Goal: Information Seeking & Learning: Learn about a topic

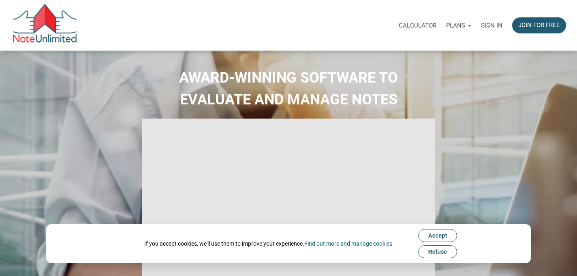
select select
type input "Introduction to new features"
select select
click at [448, 249] on span "Refuse" at bounding box center [438, 252] width 19 height 6
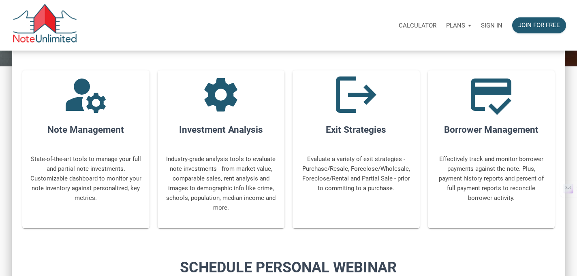
scroll to position [277, 0]
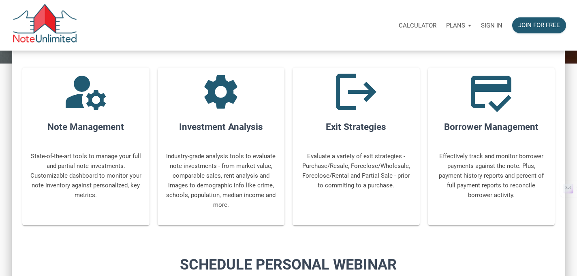
click at [466, 24] on div "Plans" at bounding box center [458, 25] width 35 height 24
click at [93, 133] on h4 "Note Management" at bounding box center [85, 127] width 127 height 14
click at [92, 120] on div "manage_accounts Note Management State-of-the-art tools to manage your full and …" at bounding box center [85, 147] width 127 height 159
click at [91, 101] on icon "manage_accounts" at bounding box center [86, 92] width 49 height 49
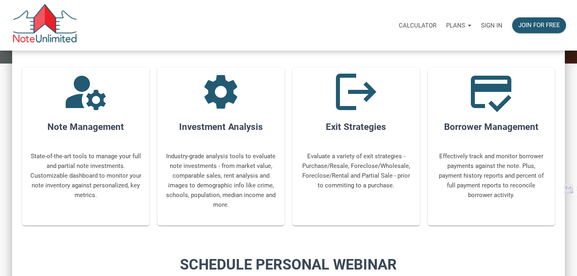
click at [86, 173] on p "State-of-the-art tools to manage your full and partial note investments. Custom…" at bounding box center [86, 176] width 112 height 49
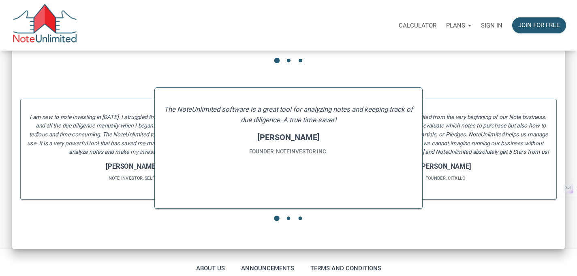
scroll to position [912, 0]
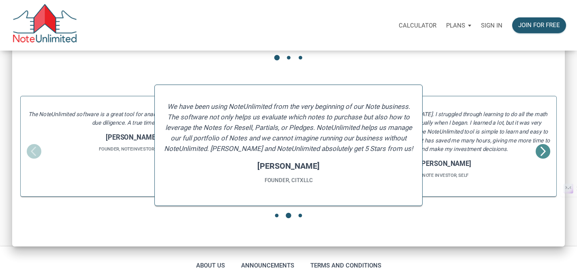
click at [543, 150] on icon "button" at bounding box center [543, 152] width 12 height 12
click at [134, 136] on h4 "[PERSON_NAME]" at bounding box center [132, 137] width 210 height 10
click at [209, 264] on link "About Us" at bounding box center [210, 266] width 33 height 14
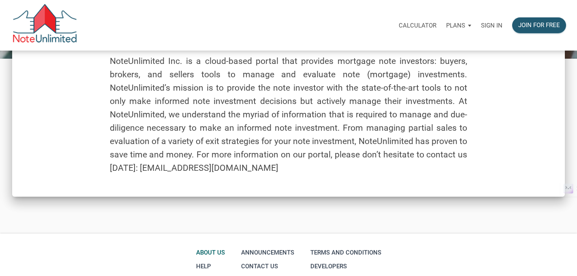
scroll to position [99, 0]
